Goal: Task Accomplishment & Management: Manage account settings

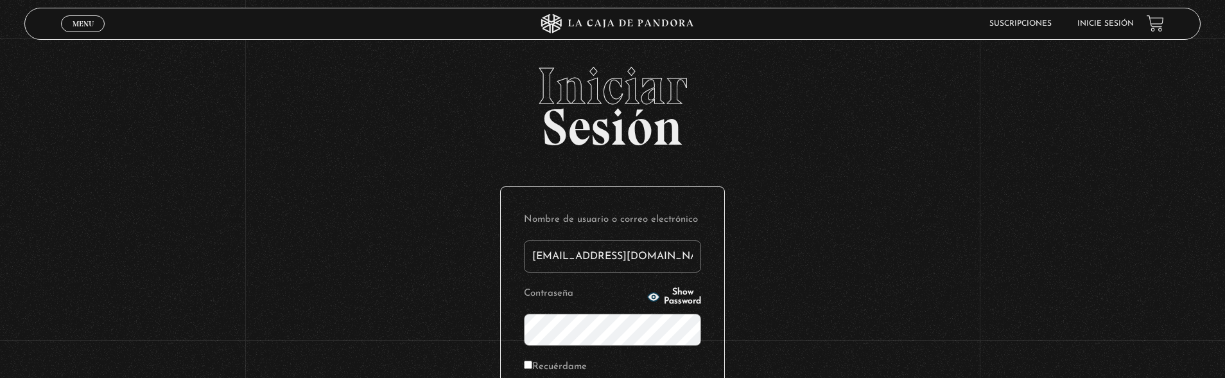
type input "[EMAIL_ADDRESS][DOMAIN_NAME]"
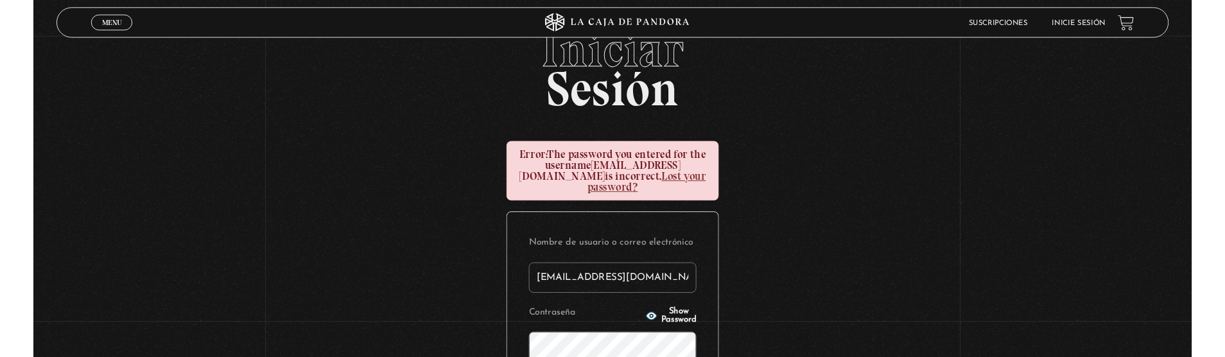
scroll to position [200, 0]
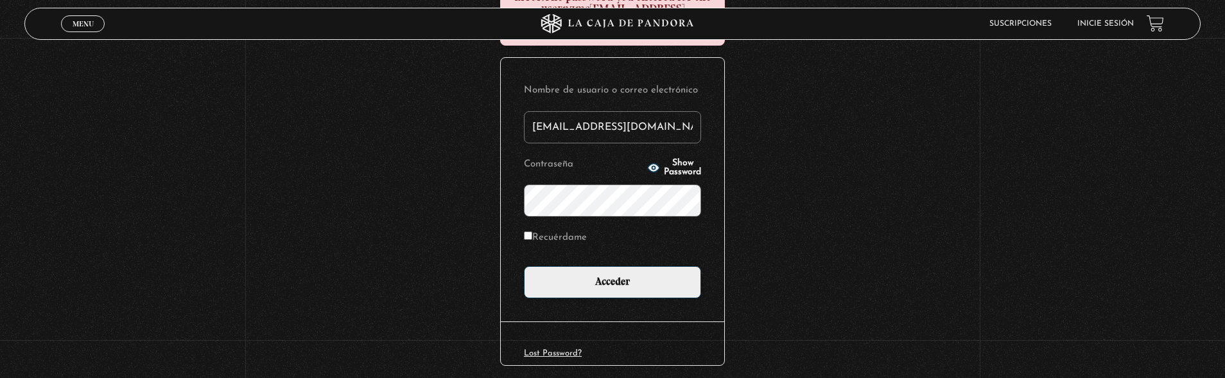
click at [524, 266] on input "Acceder" at bounding box center [612, 282] width 177 height 32
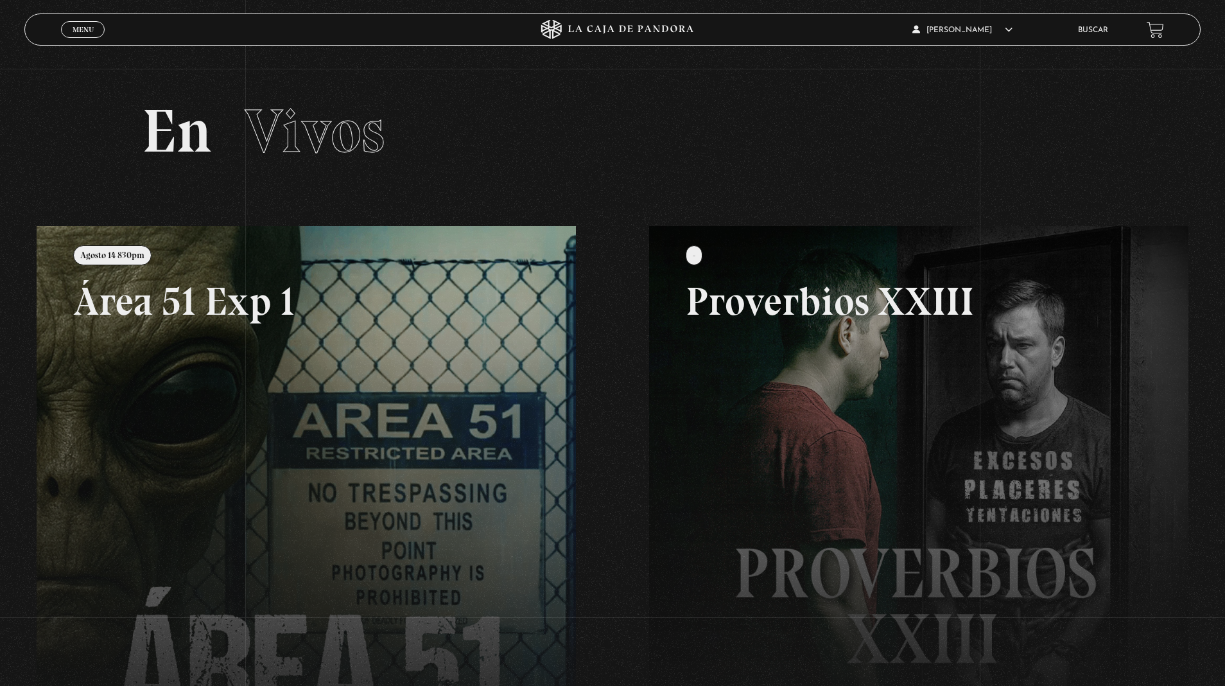
click at [1094, 33] on link "Buscar" at bounding box center [1093, 30] width 30 height 8
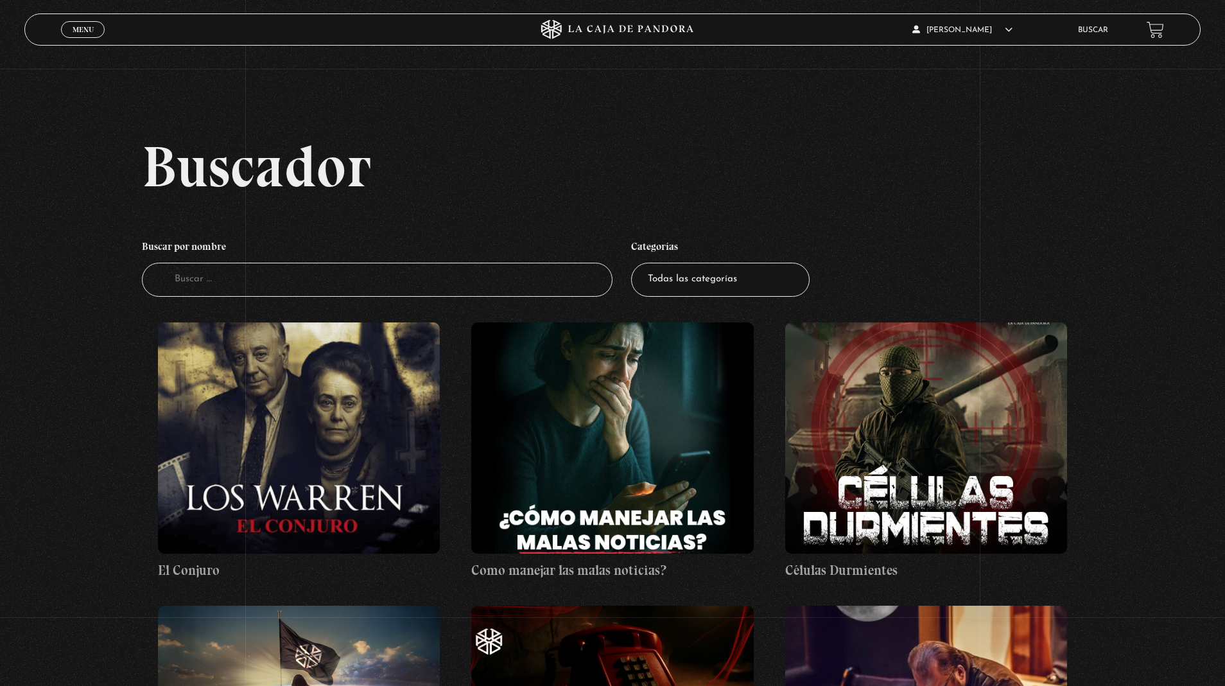
click at [512, 279] on input "Buscador" at bounding box center [377, 280] width 471 height 34
click at [82, 30] on span "Menu" at bounding box center [83, 30] width 21 height 8
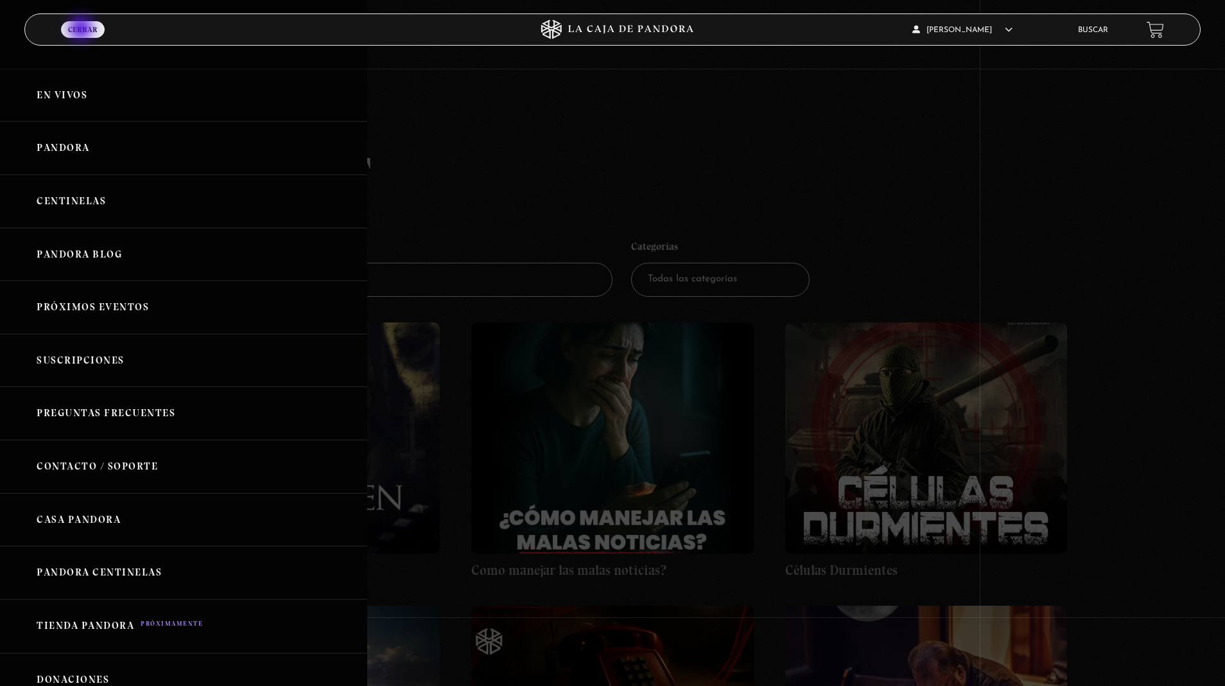
click at [81, 86] on link "En vivos" at bounding box center [183, 95] width 367 height 53
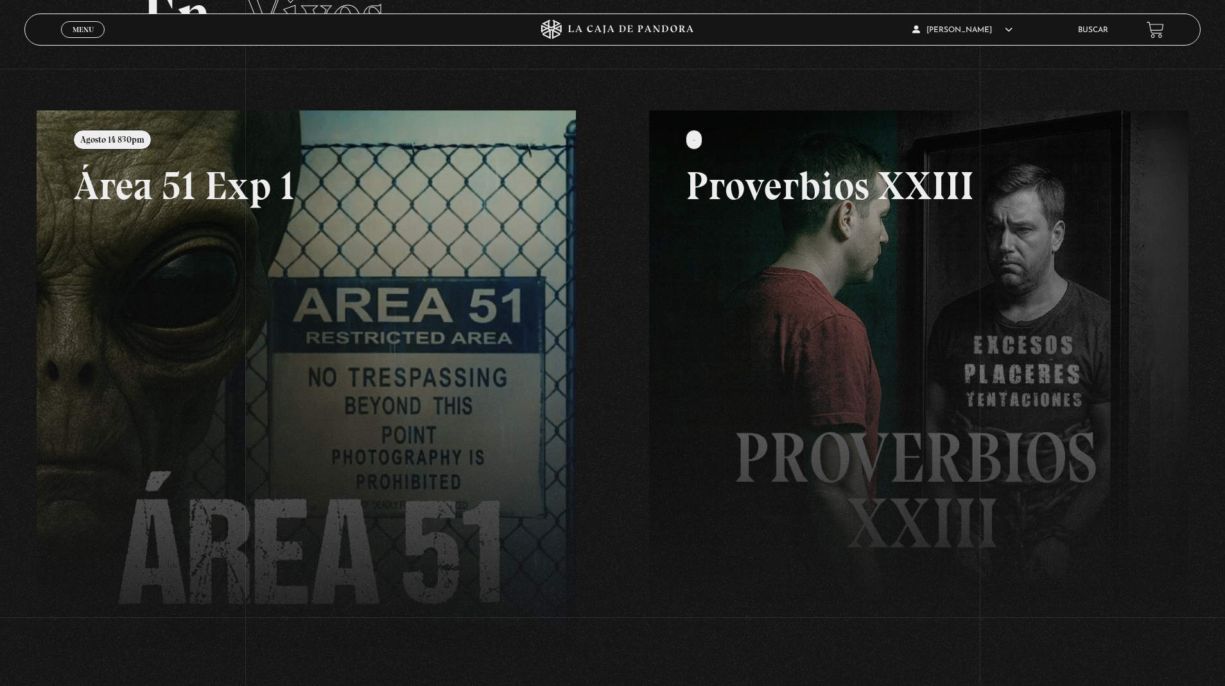
scroll to position [51, 0]
